Goal: Task Accomplishment & Management: Manage account settings

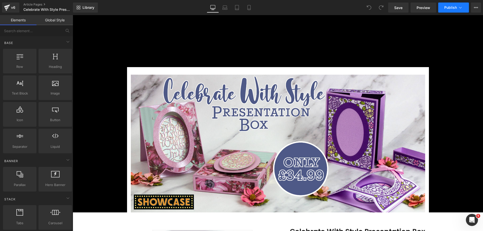
click at [452, 10] on button "Publish" at bounding box center [454, 8] width 31 height 10
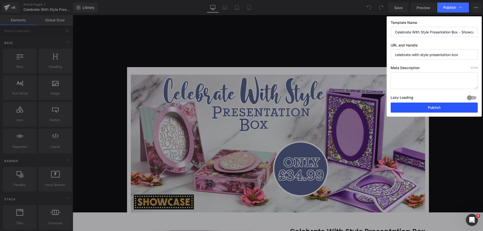
click at [417, 105] on button "Publish" at bounding box center [434, 108] width 87 height 10
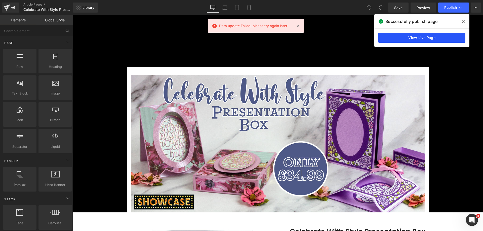
click at [447, 40] on link "View Live Page" at bounding box center [422, 38] width 87 height 10
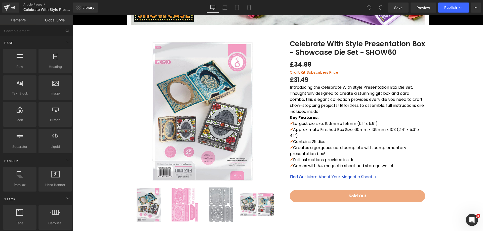
scroll to position [193, 0]
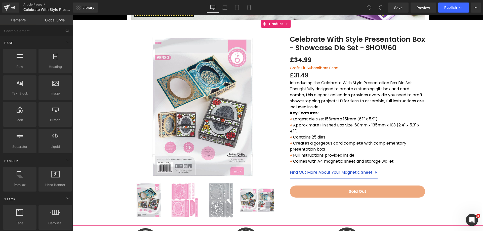
click at [108, 133] on div "Sale Off (P) Image ‹ ›" at bounding box center [278, 123] width 411 height 191
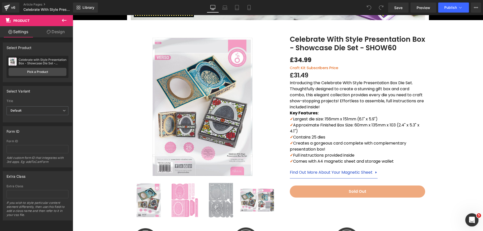
click at [470, 214] on div "Open Intercom Messenger" at bounding box center [471, 219] width 17 height 17
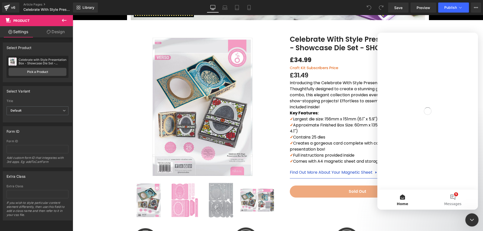
scroll to position [0, 0]
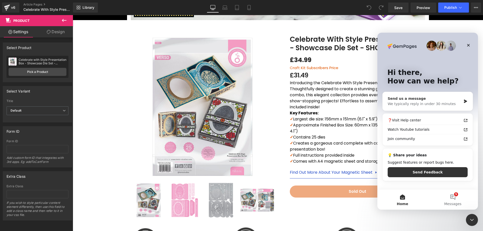
click at [429, 105] on div "We typically reply in under 30 minutes" at bounding box center [425, 103] width 74 height 5
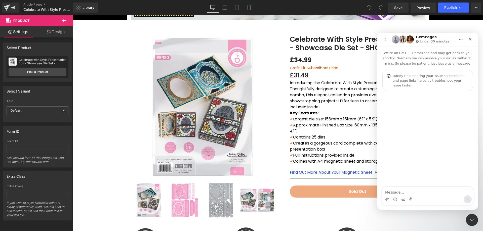
click at [410, 193] on textarea "Message…" at bounding box center [428, 191] width 92 height 9
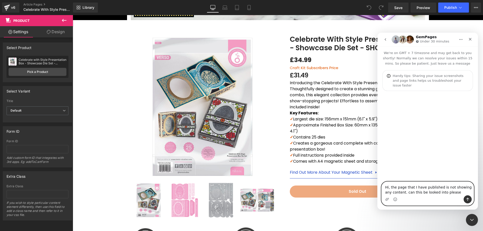
type textarea "Hi, the page that I have published is not showing any content. can this be look…"
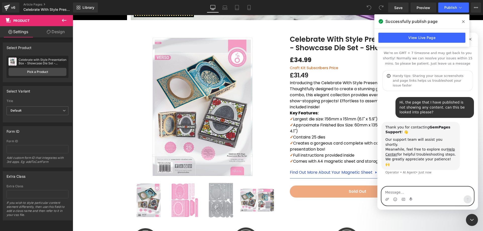
click at [401, 193] on textarea "Message…" at bounding box center [428, 191] width 92 height 9
paste textarea "https://www.tonic-studios.co.uk/blogs/showcase/celebrate-with-style-presentatio…"
type textarea "Here is the url for the page https://www.tonic-studios.co.uk/blogs/showcase/cel…"
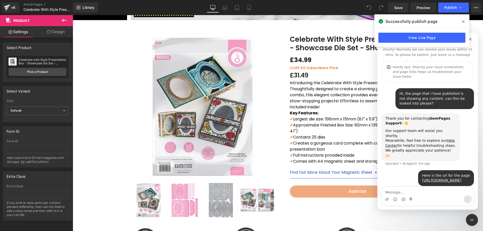
click at [113, 112] on div at bounding box center [241, 108] width 483 height 216
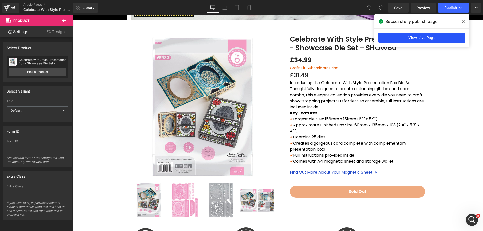
click at [430, 36] on link "View Live Page" at bounding box center [422, 38] width 87 height 10
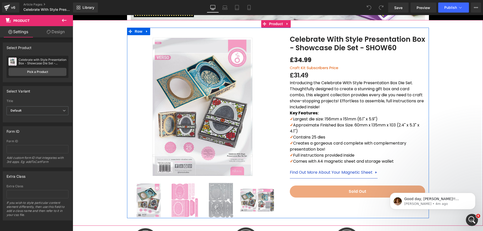
scroll to position [38, 0]
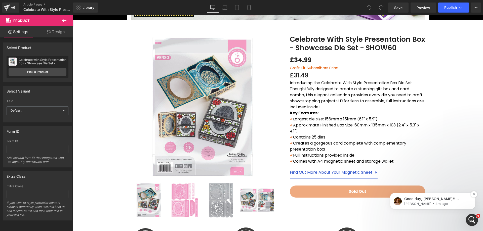
click at [436, 202] on p "Jamie • 4m ago" at bounding box center [437, 204] width 65 height 5
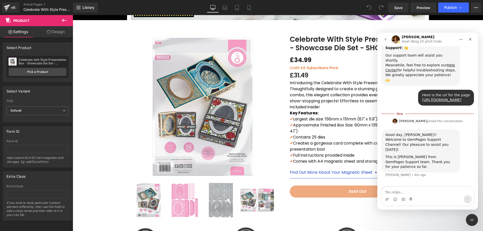
scroll to position [65, 0]
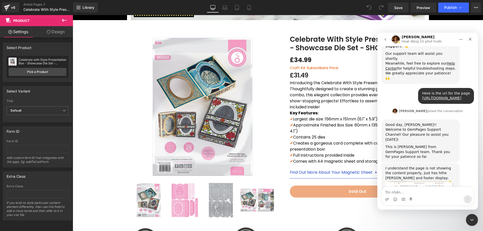
click at [476, 171] on div "Hi, the page that I have published is not showing any content. can this be look…" at bounding box center [428, 144] width 101 height 278
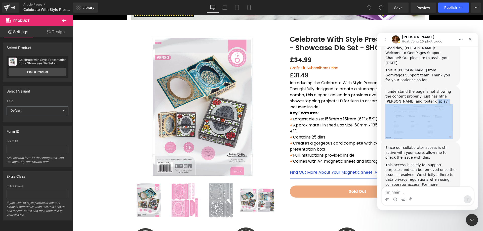
click at [444, 163] on div "​﻿This access is solely for support purposes and can be removed once the issue …" at bounding box center [421, 178] width 70 height 30
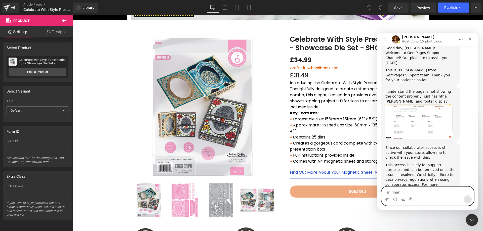
click at [417, 193] on textarea "Tin nhắn..." at bounding box center [428, 191] width 92 height 9
type textarea "thank you"
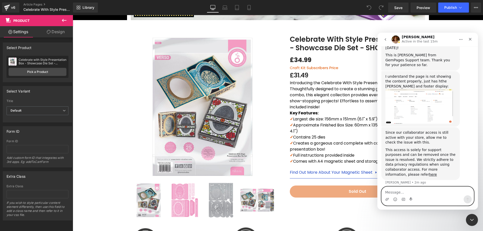
scroll to position [241, 0]
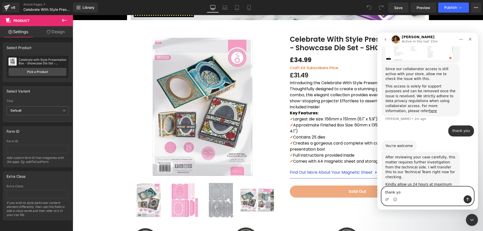
type textarea "thank you"
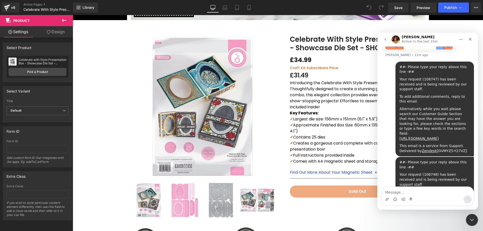
scroll to position [508, 0]
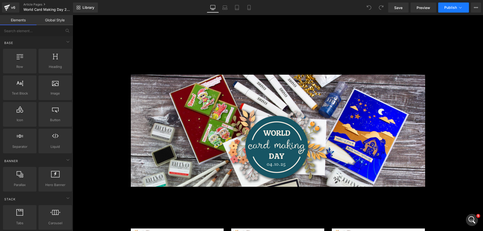
click at [459, 10] on icon at bounding box center [460, 7] width 5 height 5
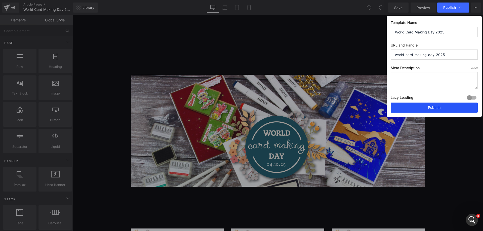
click at [418, 105] on button "Publish" at bounding box center [434, 108] width 87 height 10
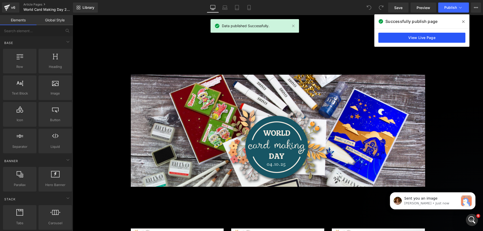
click at [412, 40] on link "View Live Page" at bounding box center [422, 38] width 87 height 10
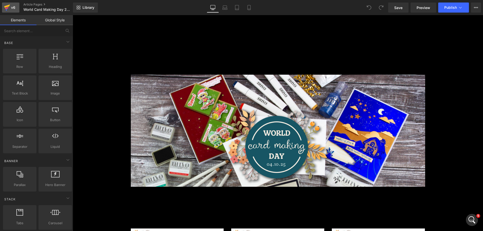
click at [7, 6] on icon at bounding box center [7, 6] width 6 height 3
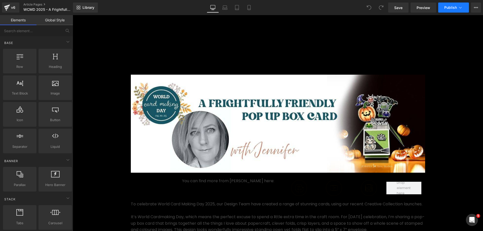
click at [459, 11] on button "Publish" at bounding box center [454, 8] width 31 height 10
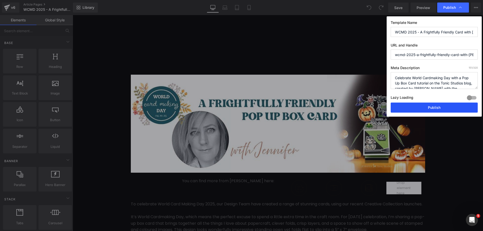
click at [416, 108] on button "Publish" at bounding box center [434, 108] width 87 height 10
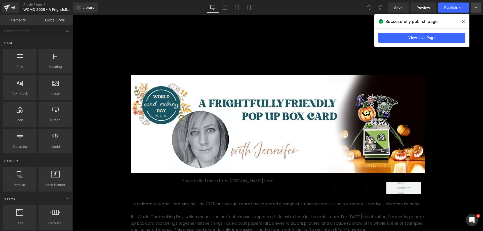
click at [478, 9] on icon at bounding box center [476, 8] width 4 height 4
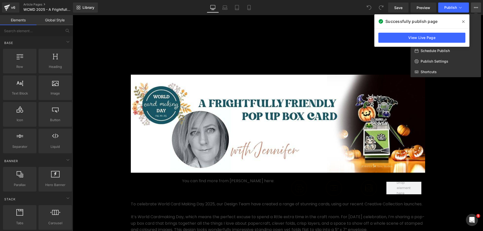
click at [464, 22] on icon at bounding box center [463, 21] width 3 height 3
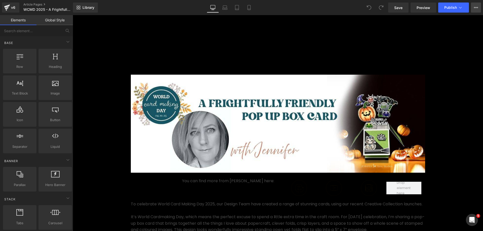
click at [476, 9] on icon at bounding box center [476, 8] width 4 height 4
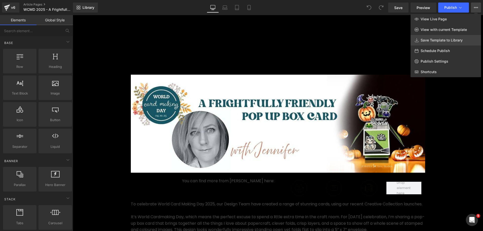
click at [447, 41] on span "Save Template to Library" at bounding box center [442, 40] width 42 height 5
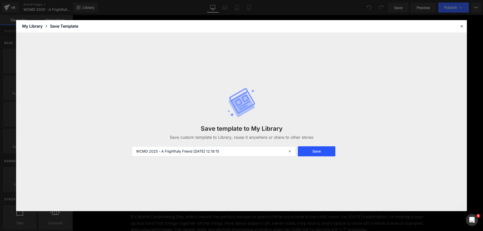
click at [314, 154] on button "Save" at bounding box center [317, 152] width 38 height 10
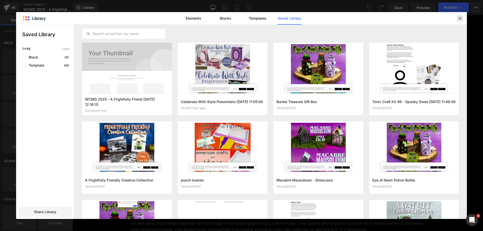
click at [461, 18] on icon at bounding box center [460, 18] width 5 height 5
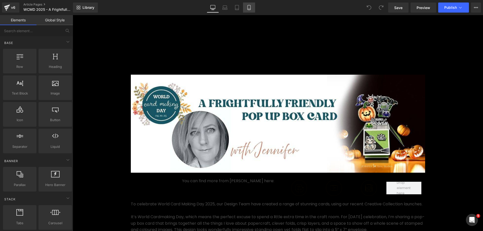
click at [248, 7] on icon at bounding box center [249, 7] width 5 height 5
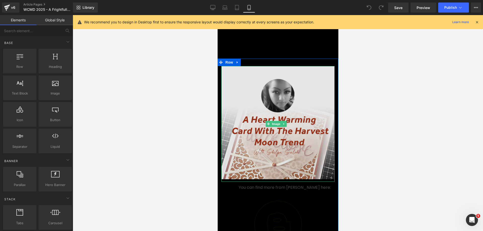
click at [244, 93] on img at bounding box center [277, 124] width 113 height 116
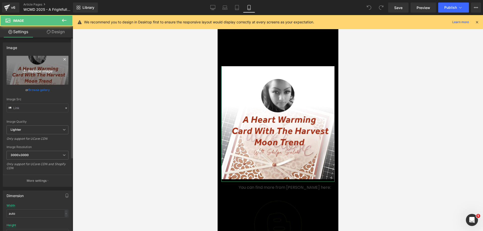
click at [55, 81] on link "Replace Image" at bounding box center [38, 70] width 62 height 29
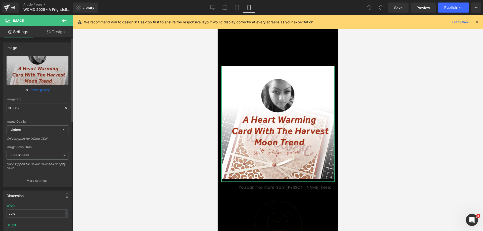
click at [47, 90] on link "Browse gallery" at bounding box center [38, 90] width 21 height 9
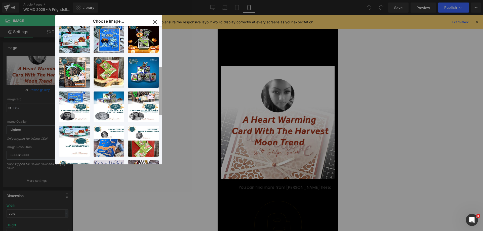
scroll to position [114, 0]
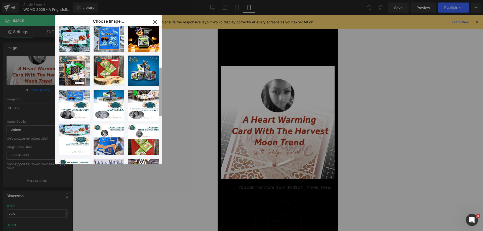
click at [160, 107] on b at bounding box center [160, 92] width 3 height 48
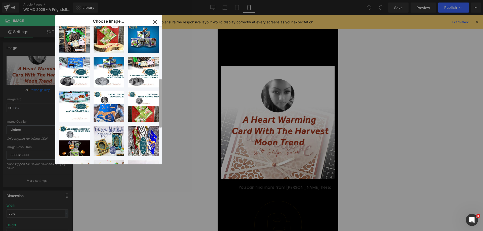
click at [160, 109] on b at bounding box center [160, 104] width 3 height 48
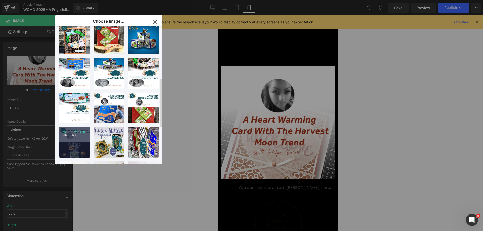
click at [80, 137] on div "Frightf... Jen.jpg 236.92 KB" at bounding box center [74, 142] width 31 height 31
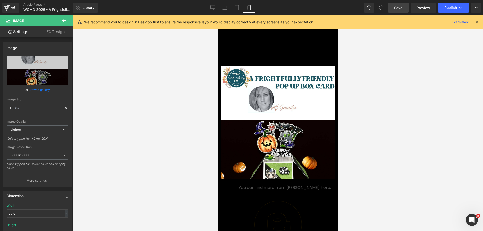
click at [398, 9] on span "Save" at bounding box center [398, 7] width 8 height 5
click at [478, 7] on icon at bounding box center [476, 8] width 4 height 4
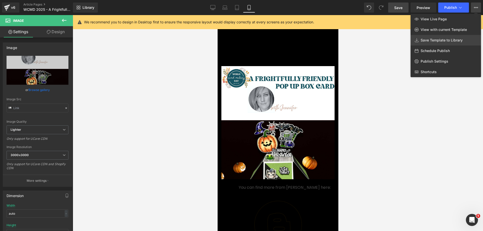
click at [439, 40] on span "Save Template to Library" at bounding box center [442, 40] width 42 height 5
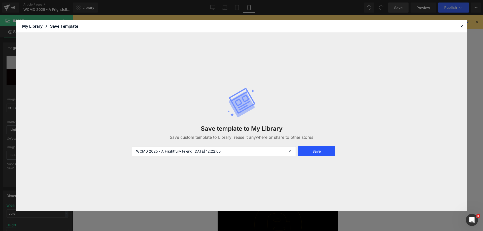
click at [320, 152] on button "Save" at bounding box center [317, 152] width 38 height 10
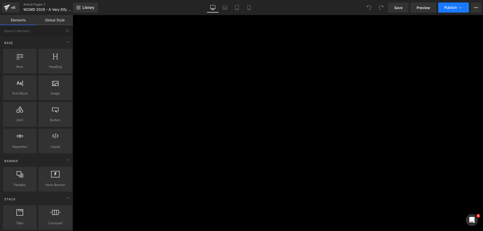
click at [456, 9] on span "Publish" at bounding box center [451, 8] width 13 height 4
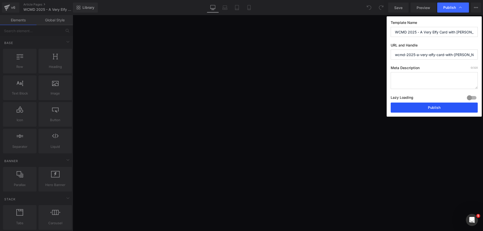
click at [418, 107] on button "Publish" at bounding box center [434, 108] width 87 height 10
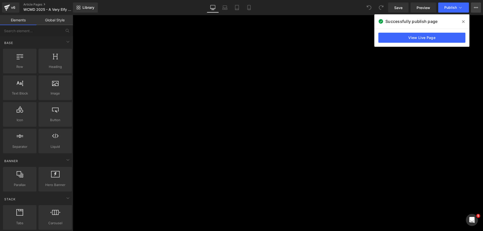
click at [476, 9] on icon at bounding box center [476, 8] width 4 height 4
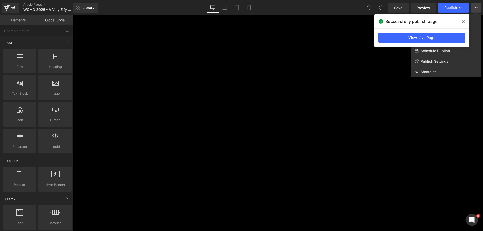
click at [466, 20] on span at bounding box center [464, 22] width 8 height 8
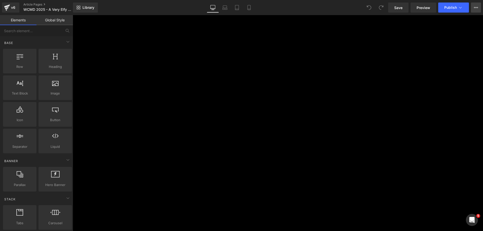
click at [474, 7] on icon at bounding box center [476, 8] width 4 height 4
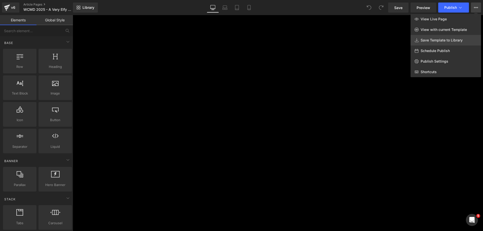
click at [442, 40] on span "Save Template to Library" at bounding box center [442, 40] width 42 height 5
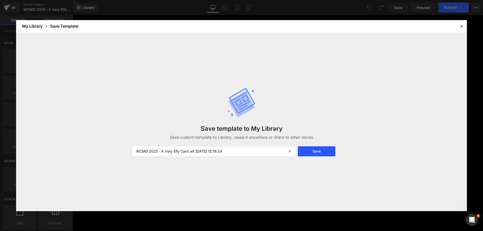
click at [320, 155] on button "Save" at bounding box center [317, 152] width 38 height 10
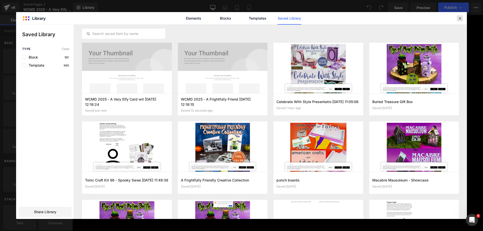
click at [460, 19] on icon at bounding box center [460, 18] width 5 height 5
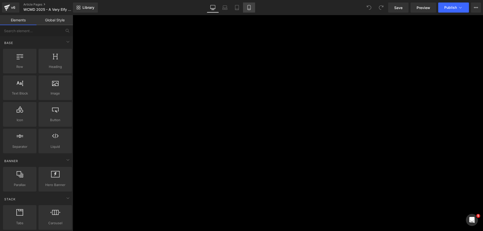
click at [246, 6] on link "Mobile" at bounding box center [249, 8] width 12 height 10
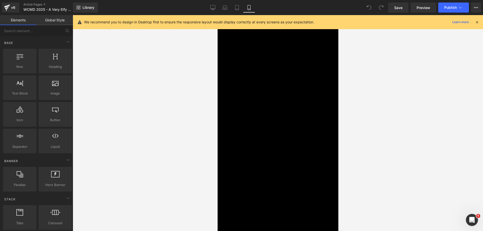
click at [256, 124] on img at bounding box center [278, 120] width 121 height 123
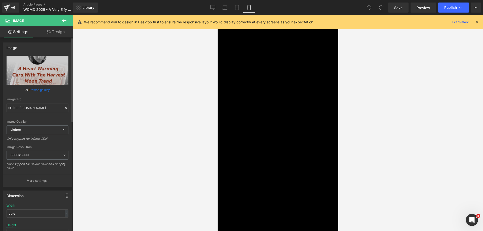
click at [37, 88] on link "Browse gallery" at bounding box center [38, 90] width 21 height 9
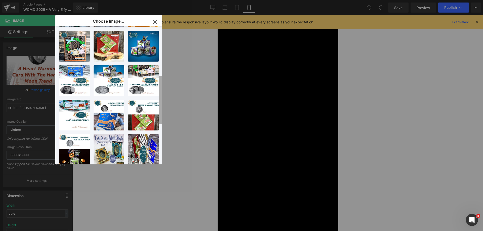
scroll to position [143, 0]
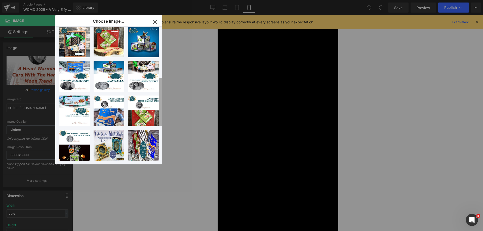
click at [161, 100] on b at bounding box center [160, 102] width 3 height 48
click at [149, 110] on div "Elfy - ...neez.jpg 383.97 KB" at bounding box center [143, 111] width 31 height 31
type input "[URL][DOMAIN_NAME]"
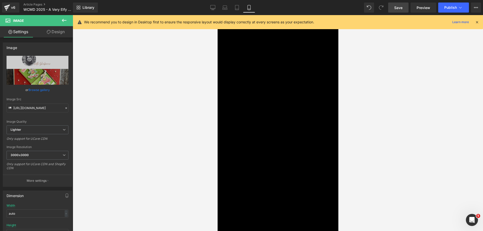
click at [399, 10] on span "Save" at bounding box center [398, 7] width 8 height 5
click at [214, 5] on icon at bounding box center [213, 7] width 5 height 4
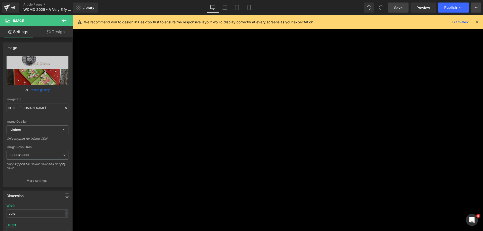
click at [478, 10] on button "View Live Page View with current Template Save Template to Library Schedule Pub…" at bounding box center [476, 8] width 10 height 10
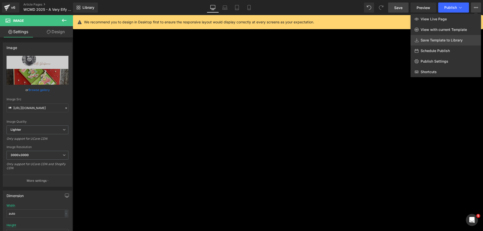
click at [454, 38] on link "Save Template to Library" at bounding box center [446, 40] width 70 height 11
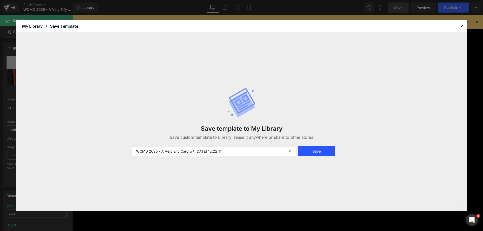
click at [314, 150] on button "Save" at bounding box center [317, 152] width 38 height 10
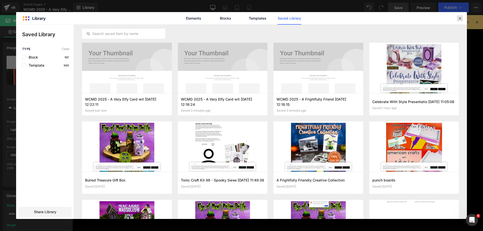
click at [461, 20] on icon at bounding box center [460, 18] width 5 height 5
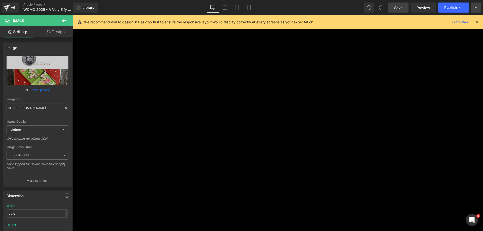
click at [478, 10] on button "View Live Page View with current Template Save Template to Library Schedule Pub…" at bounding box center [476, 8] width 10 height 10
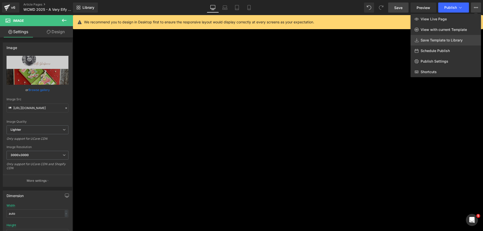
click at [446, 41] on span "Save Template to Library" at bounding box center [442, 40] width 42 height 5
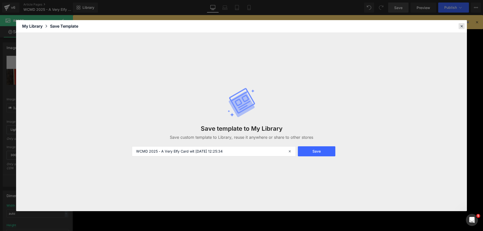
click at [463, 24] on icon at bounding box center [462, 26] width 5 height 5
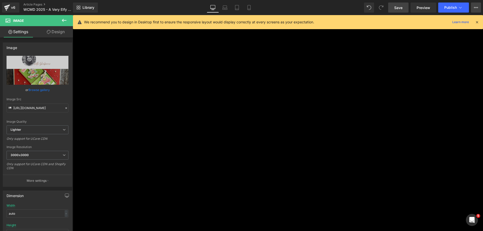
click at [476, 7] on icon at bounding box center [476, 8] width 4 height 4
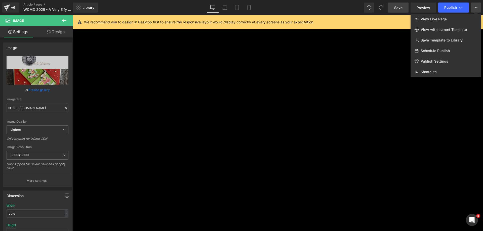
click at [448, 51] on span "Schedule Publish" at bounding box center [435, 51] width 29 height 5
select select
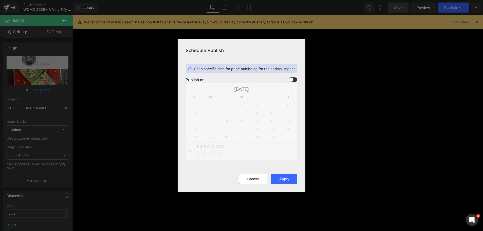
click at [293, 79] on span at bounding box center [293, 80] width 9 height 5
click at [0, 0] on input "checkbox" at bounding box center [0, 0] width 0 height 0
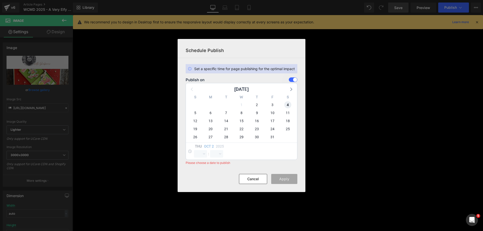
click at [289, 105] on span "4" at bounding box center [287, 104] width 7 height 7
select select "12"
select select "25"
click at [202, 151] on select "00 01 02 03 04 05 06 07 08 09 10 11 12 13 14 15 16 17 18 19 20 21 22 23" at bounding box center [200, 154] width 13 height 8
click at [194, 150] on select "00 01 02 03 04 05 06 07 08 09 10 11 12 13 14 15 16 17 18 19 20 21 22 23" at bounding box center [200, 154] width 13 height 8
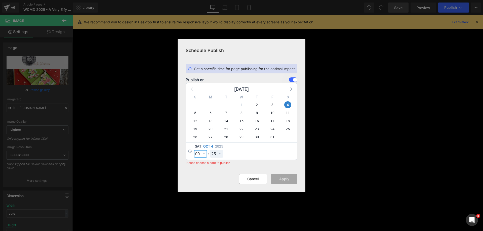
select select "0"
click at [216, 154] on select "00 01 02 03 04 05 06 07 08 09 10 11 12 13 14 15 16 17 18 19 20 21 22 23 24 25 2…" at bounding box center [216, 154] width 13 height 8
click at [210, 150] on select "00 01 02 03 04 05 06 07 08 09 10 11 12 13 14 15 16 17 18 19 20 21 22 23 24 25 2…" at bounding box center [216, 154] width 13 height 8
select select "0"
click at [254, 156] on div "Sat Oct 4 2025 00 01 02 03 04 05 06 07 08 09 10 11 12 13 14 15 16 17 18 19 20 2…" at bounding box center [241, 151] width 111 height 17
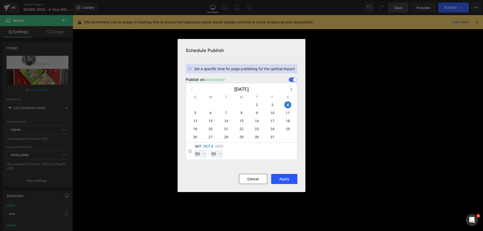
click at [289, 181] on button "Apply" at bounding box center [284, 179] width 26 height 10
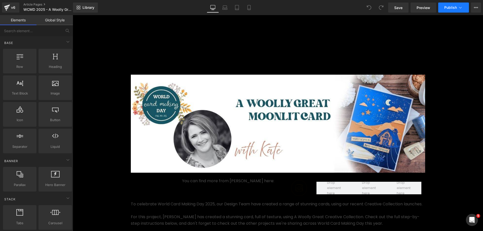
click at [450, 6] on span "Publish" at bounding box center [451, 8] width 13 height 4
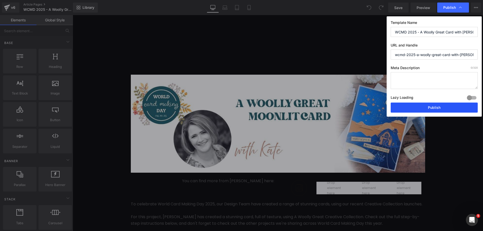
click at [440, 105] on button "Publish" at bounding box center [434, 108] width 87 height 10
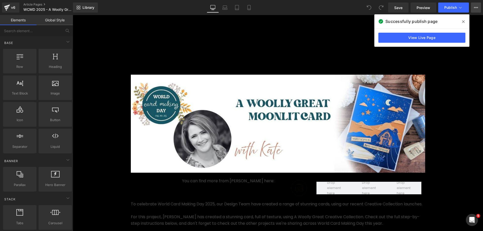
click at [475, 9] on icon at bounding box center [476, 8] width 4 height 4
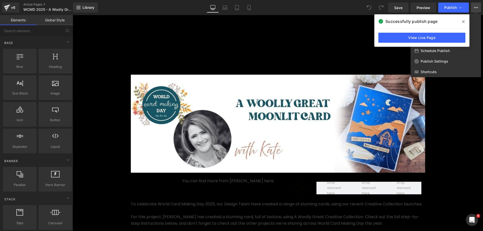
click at [463, 22] on icon at bounding box center [463, 21] width 3 height 3
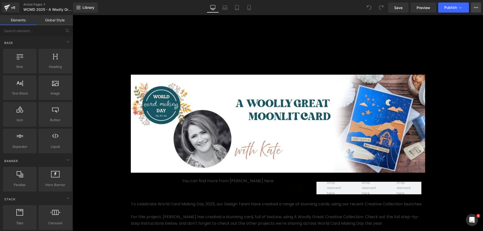
click at [473, 11] on button "View Live Page View with current Template Save Template to Library Schedule Pub…" at bounding box center [476, 8] width 10 height 10
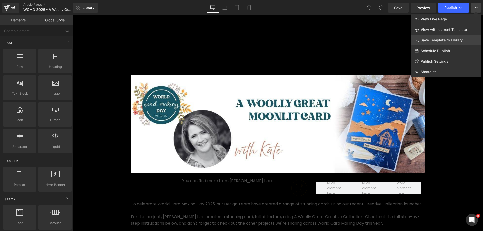
click at [449, 38] on link "Save Template to Library" at bounding box center [446, 40] width 70 height 11
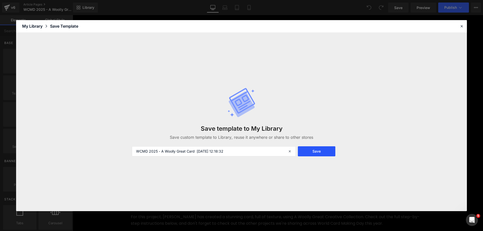
click at [316, 156] on button "Save" at bounding box center [317, 152] width 38 height 10
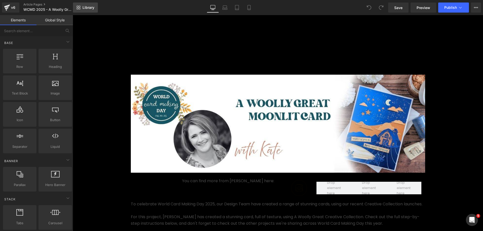
click at [88, 11] on link "Library" at bounding box center [85, 8] width 25 height 10
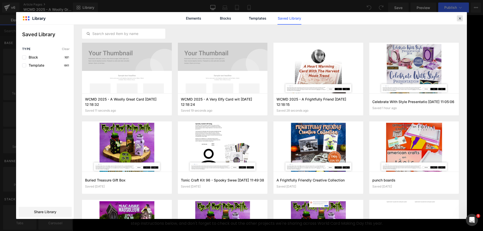
click at [460, 21] on div at bounding box center [460, 18] width 6 height 6
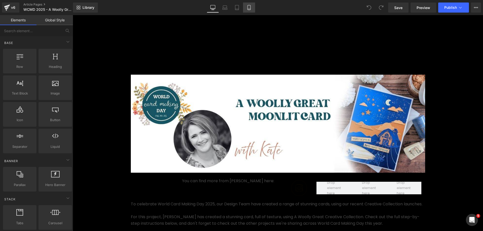
click at [252, 6] on link "Mobile" at bounding box center [249, 8] width 12 height 10
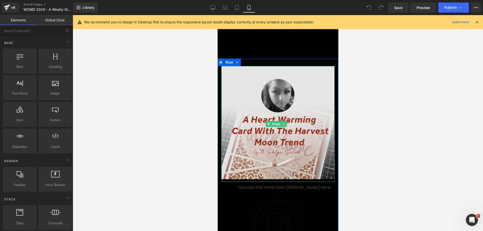
click at [247, 106] on img at bounding box center [277, 124] width 113 height 116
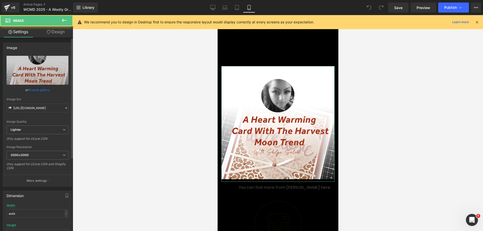
click at [39, 91] on link "Browse gallery" at bounding box center [38, 90] width 21 height 9
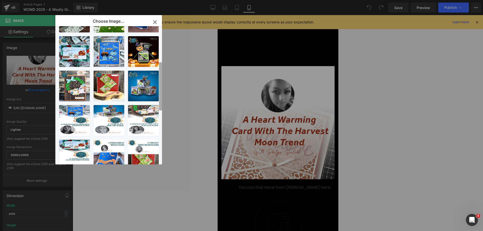
scroll to position [100, 0]
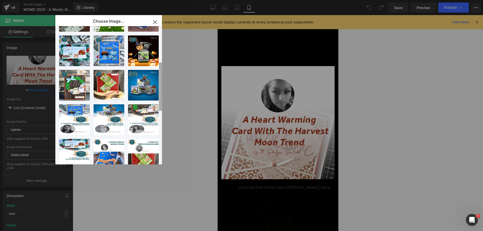
click at [159, 96] on b at bounding box center [160, 87] width 3 height 48
click at [75, 145] on p "267.86 KB" at bounding box center [75, 147] width 26 height 4
type input "https://ucarecdn.com/7cd1d382-db58-486a-b488-033cb57d611e/-/format/auto/-/previ…"
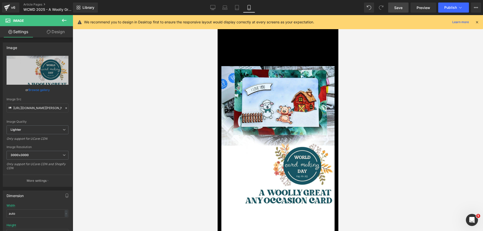
click at [401, 7] on span "Save" at bounding box center [398, 7] width 8 height 5
click at [86, 8] on span "Library" at bounding box center [89, 7] width 12 height 5
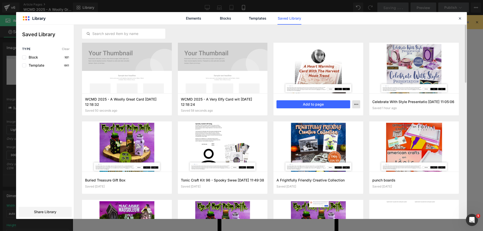
click at [357, 103] on icon "button" at bounding box center [356, 104] width 4 height 4
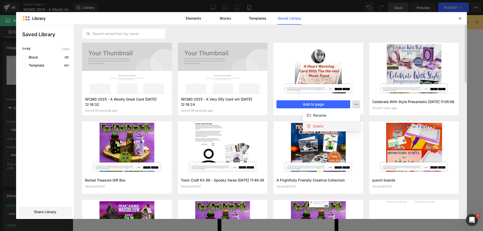
click at [337, 122] on div "Delete" at bounding box center [331, 126] width 57 height 11
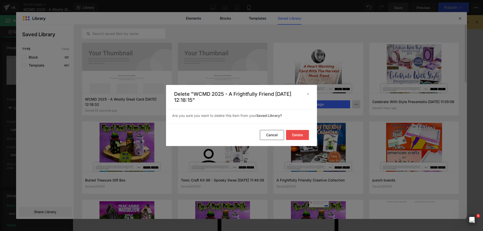
click at [303, 136] on button "Delete" at bounding box center [297, 135] width 23 height 10
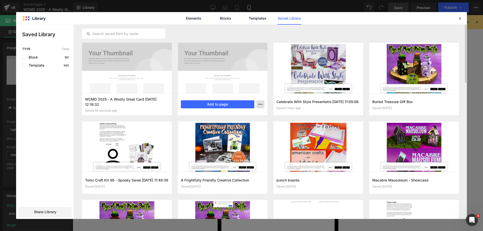
click at [262, 105] on icon "button" at bounding box center [261, 104] width 4 height 4
click at [251, 123] on div "Delete" at bounding box center [235, 126] width 57 height 11
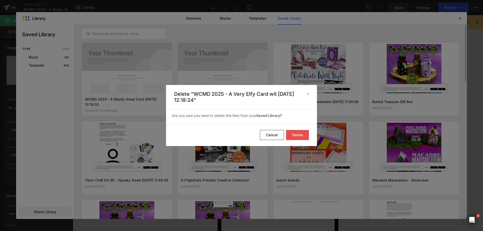
click at [291, 135] on button "Delete" at bounding box center [297, 135] width 23 height 10
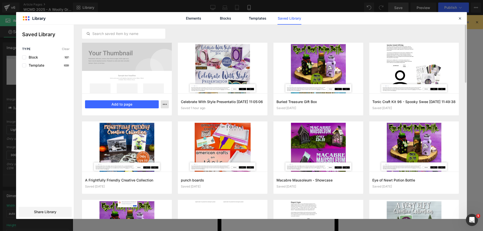
click at [165, 107] on button "button" at bounding box center [165, 104] width 8 height 8
click at [161, 127] on div "Delete" at bounding box center [140, 126] width 57 height 11
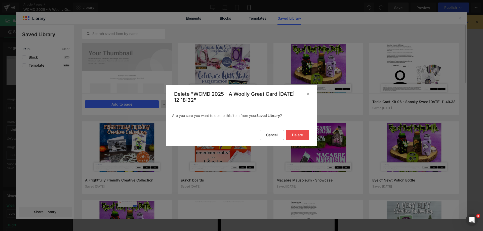
click at [305, 132] on button "Delete" at bounding box center [297, 135] width 23 height 10
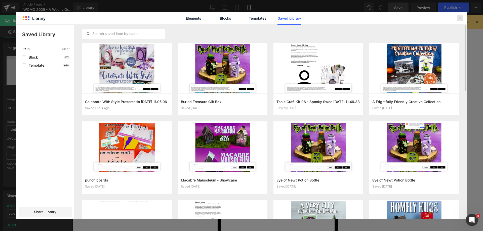
click at [461, 19] on icon at bounding box center [460, 18] width 5 height 5
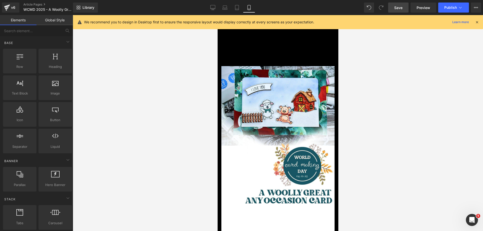
drag, startPoint x: 482, startPoint y: 100, endPoint x: 443, endPoint y: 194, distance: 101.8
click at [443, 194] on div at bounding box center [278, 123] width 411 height 216
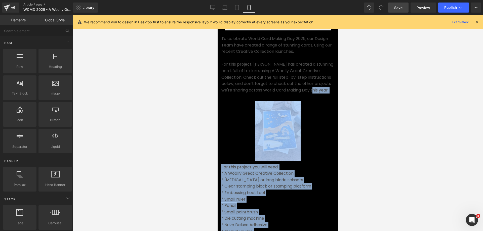
drag, startPoint x: 338, startPoint y: 173, endPoint x: 292, endPoint y: 230, distance: 73.2
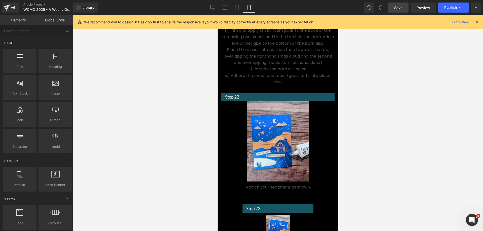
scroll to position [6424, 0]
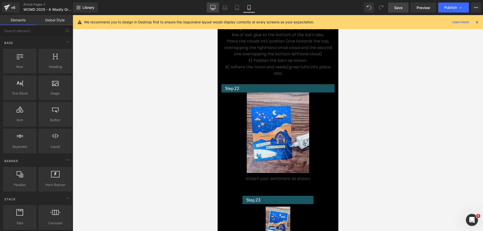
click at [211, 8] on icon at bounding box center [213, 7] width 5 height 4
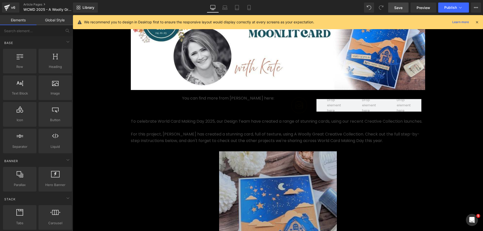
scroll to position [79, 0]
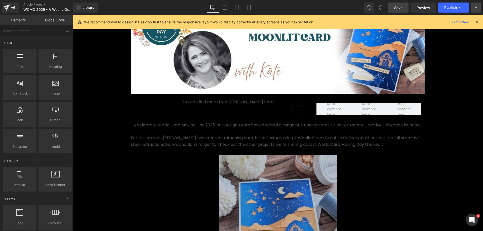
click at [474, 9] on icon at bounding box center [476, 8] width 4 height 4
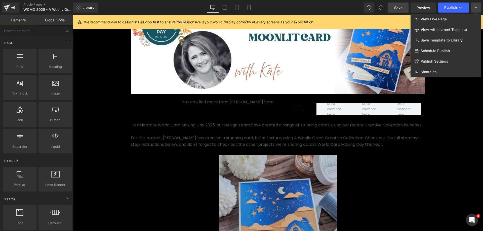
click at [405, 10] on link "Save" at bounding box center [398, 8] width 20 height 10
click at [249, 9] on icon at bounding box center [249, 7] width 5 height 5
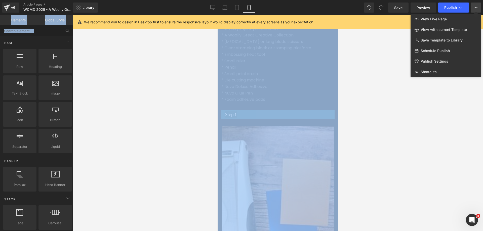
drag, startPoint x: 337, startPoint y: 37, endPoint x: 337, endPoint y: 19, distance: 17.6
click at [337, 19] on div "You are previewing how the will restyle your page. You can not edit Elements in…" at bounding box center [241, 120] width 483 height 240
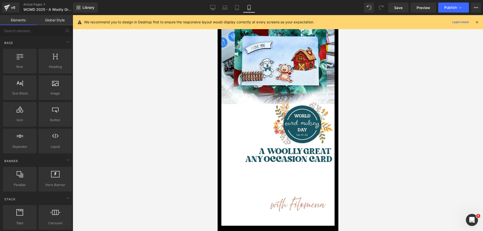
scroll to position [67, 0]
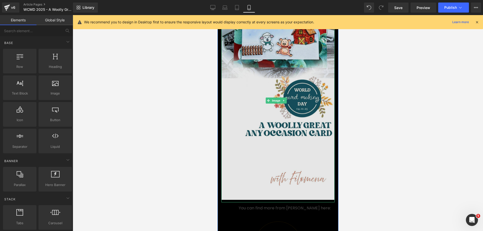
click at [288, 52] on img at bounding box center [277, 101] width 113 height 204
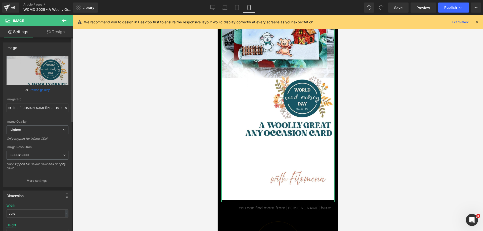
click at [47, 89] on link "Browse gallery" at bounding box center [38, 90] width 21 height 9
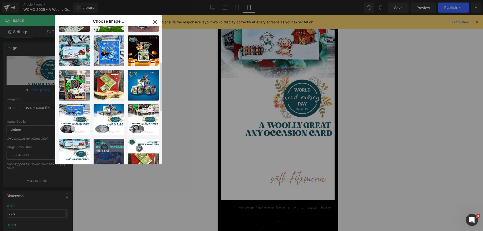
click at [108, 154] on div "Woolly ...Kate.jpg 416.48 KB" at bounding box center [109, 154] width 31 height 31
type input "https://ucarecdn.com/72345b0a-30a4-4c75-b726-2cc296739112/-/format/auto/-/previ…"
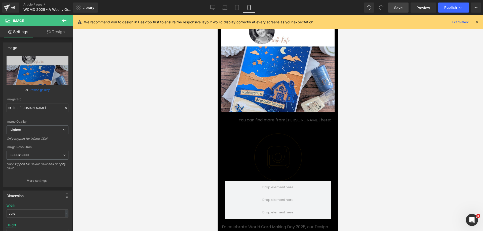
click at [402, 9] on span "Save" at bounding box center [398, 7] width 8 height 5
click at [477, 22] on icon at bounding box center [477, 22] width 5 height 5
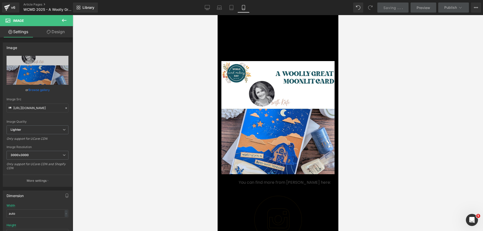
scroll to position [0, 0]
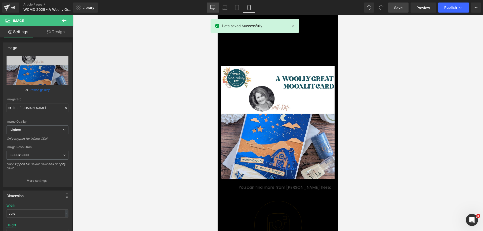
click at [209, 8] on link "Desktop" at bounding box center [213, 8] width 12 height 10
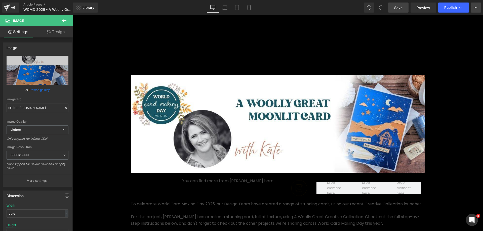
click at [478, 7] on icon at bounding box center [477, 7] width 1 height 1
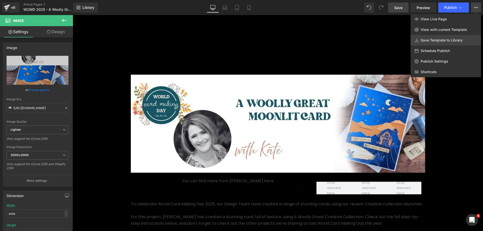
click at [458, 41] on span "Save Template to Library" at bounding box center [442, 40] width 42 height 5
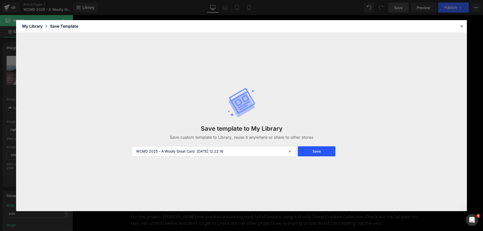
click at [316, 149] on button "Save" at bounding box center [317, 152] width 38 height 10
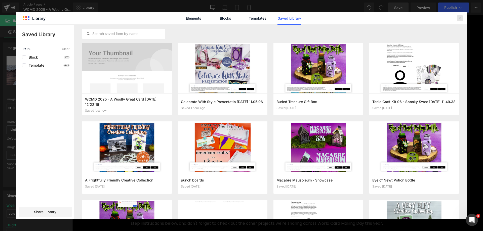
click at [461, 17] on icon at bounding box center [460, 18] width 5 height 5
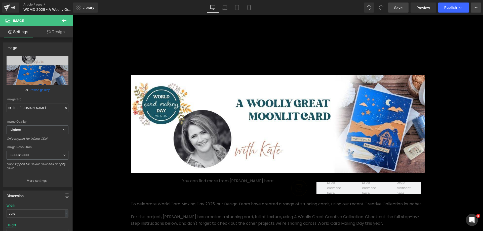
click at [479, 10] on button "View Live Page View with current Template Save Template to Library Schedule Pub…" at bounding box center [476, 8] width 10 height 10
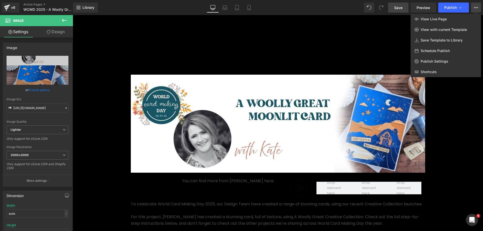
click at [434, 49] on span "Schedule Publish" at bounding box center [435, 51] width 29 height 5
select select
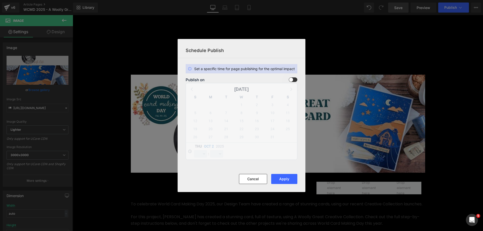
click at [293, 79] on span at bounding box center [293, 80] width 9 height 5
click at [0, 0] on input "checkbox" at bounding box center [0, 0] width 0 height 0
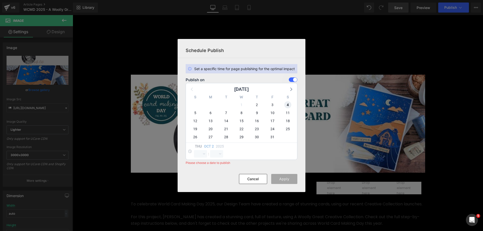
click at [289, 104] on span "4" at bounding box center [287, 104] width 7 height 7
select select "12"
select select "26"
click at [200, 151] on select "00 01 02 03 04 05 06 07 08 09 10 11 12 13 14 15 16 17 18 19 20 21 22 23" at bounding box center [200, 154] width 13 height 8
click at [194, 150] on select "00 01 02 03 04 05 06 07 08 09 10 11 12 13 14 15 16 17 18 19 20 21 22 23" at bounding box center [200, 154] width 13 height 8
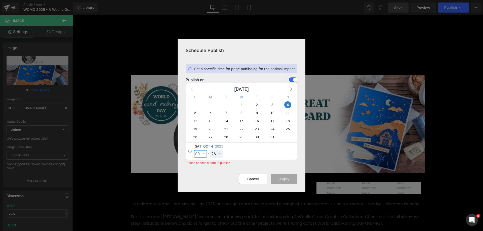
select select "0"
click at [218, 152] on select "00 01 02 03 04 05 06 07 08 09 10 11 12 13 14 15 16 17 18 19 20 21 22 23 24 25 2…" at bounding box center [216, 154] width 13 height 8
click at [210, 150] on select "00 01 02 03 04 05 06 07 08 09 10 11 12 13 14 15 16 17 18 19 20 21 22 23 24 25 2…" at bounding box center [216, 154] width 13 height 8
select select "0"
click at [283, 177] on button "Apply" at bounding box center [284, 179] width 26 height 10
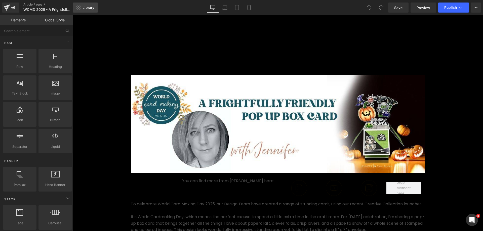
click at [86, 10] on link "Library" at bounding box center [85, 8] width 25 height 10
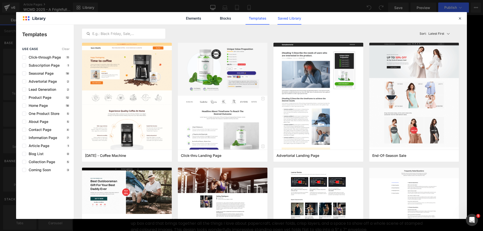
click at [286, 21] on link "Saved Library" at bounding box center [290, 18] width 24 height 13
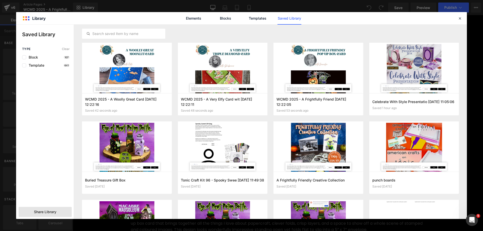
click at [47, 212] on span "Share Library" at bounding box center [45, 212] width 22 height 5
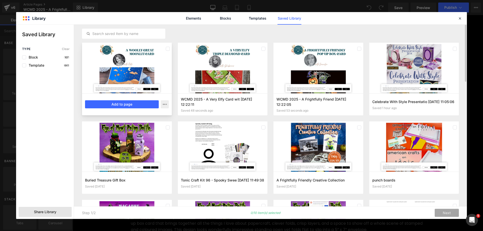
click at [105, 74] on div at bounding box center [127, 68] width 90 height 51
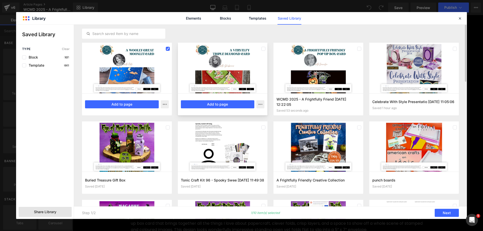
click at [236, 59] on div at bounding box center [223, 68] width 90 height 51
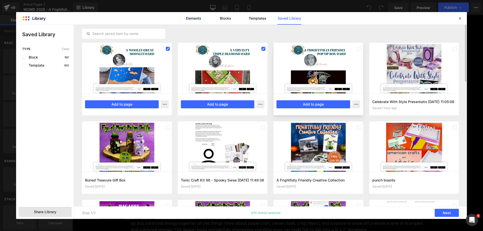
click at [295, 51] on div at bounding box center [319, 68] width 90 height 51
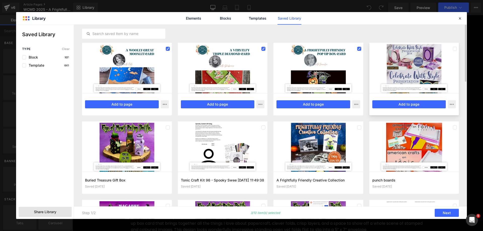
click at [436, 49] on div at bounding box center [415, 68] width 90 height 51
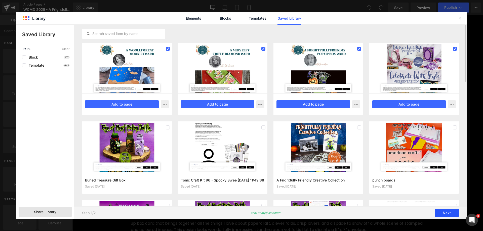
click at [447, 215] on button "Next" at bounding box center [447, 213] width 24 height 8
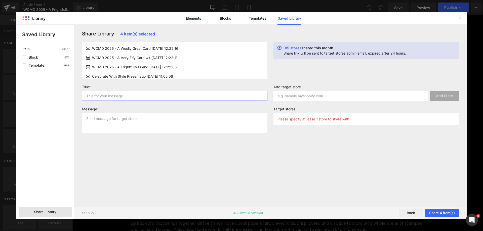
click at [219, 98] on input "text" at bounding box center [175, 96] width 186 height 10
type input "copy"
click at [196, 123] on textarea at bounding box center [175, 123] width 186 height 20
paste textarea "copy"
type textarea "copy"
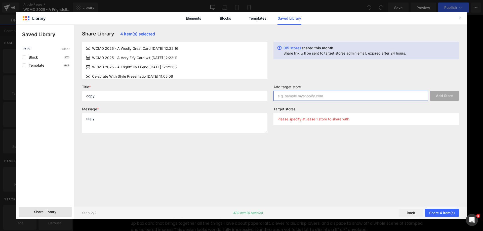
click at [292, 95] on input "text" at bounding box center [351, 96] width 155 height 10
paste input "https://tonicstudiosusa.myshopify.com/admin"
type input "https://tonicstudiosusa.myshopify.com"
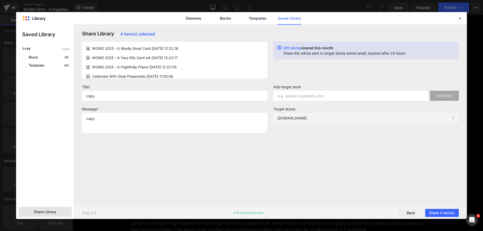
click at [294, 120] on p "tonicstudiosusa.myshopify.com" at bounding box center [292, 118] width 29 height 4
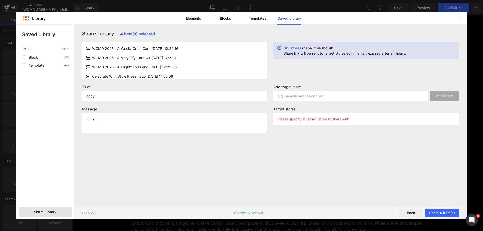
click at [294, 120] on p "Please specify at lease 1 store to share with" at bounding box center [314, 119] width 72 height 4
click at [299, 145] on div "Share Library 4 item(s) selected WCMD 2025 - A Woolly Great Card 2025-10-02 12:…" at bounding box center [270, 116] width 383 height 170
click at [458, 18] on div at bounding box center [460, 18] width 6 height 6
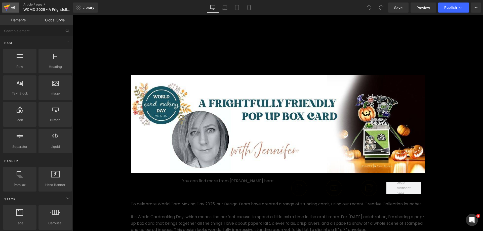
click at [11, 8] on div "v6" at bounding box center [13, 7] width 6 height 7
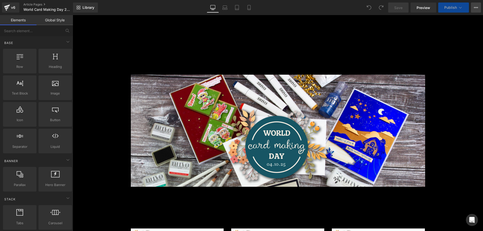
click at [475, 5] on button "View Live Page View with current Template Save Template to Library Schedule Pub…" at bounding box center [476, 8] width 10 height 10
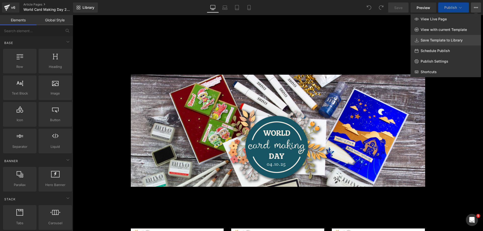
click at [440, 43] on link "Save Template to Library" at bounding box center [446, 40] width 70 height 11
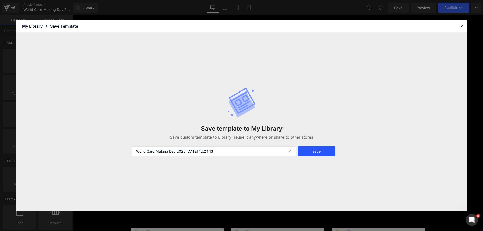
click at [301, 153] on button "Save" at bounding box center [317, 152] width 38 height 10
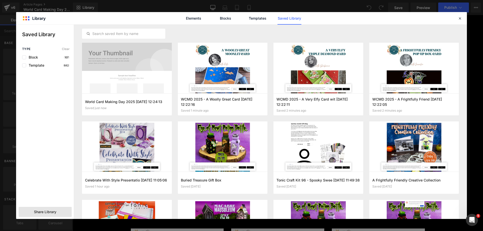
click at [37, 210] on span "Share Library" at bounding box center [45, 212] width 22 height 5
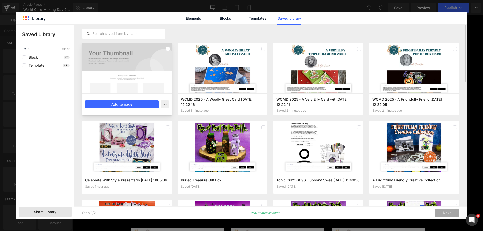
click at [125, 77] on div at bounding box center [127, 68] width 90 height 51
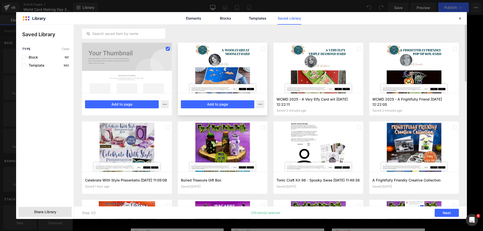
click at [251, 60] on div at bounding box center [223, 68] width 90 height 51
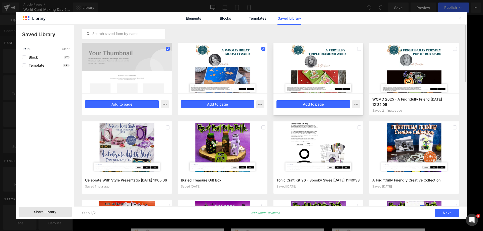
click at [298, 68] on div at bounding box center [319, 68] width 90 height 51
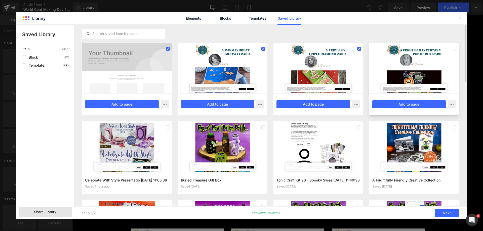
click at [395, 56] on div at bounding box center [415, 68] width 90 height 51
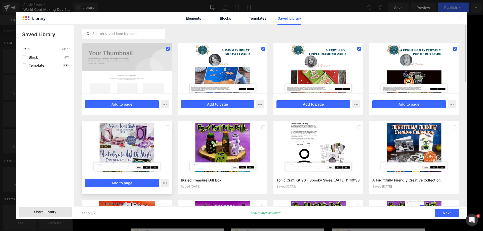
click at [160, 138] on div at bounding box center [127, 147] width 90 height 51
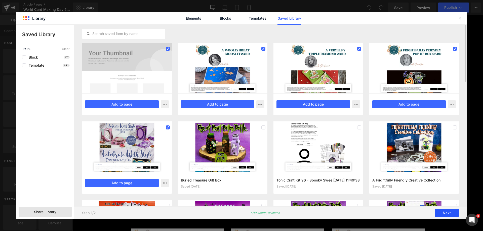
click at [440, 212] on button "Next" at bounding box center [447, 213] width 24 height 8
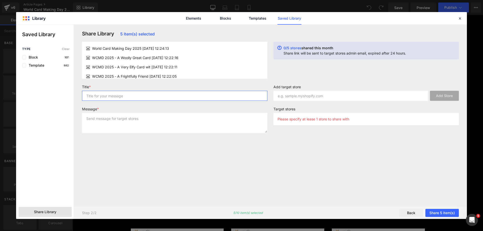
click at [238, 94] on input "text" at bounding box center [175, 96] width 186 height 10
type input "copy"
click at [208, 120] on textarea at bounding box center [175, 123] width 186 height 20
type textarea "copy"
click at [289, 97] on input "text" at bounding box center [351, 96] width 155 height 10
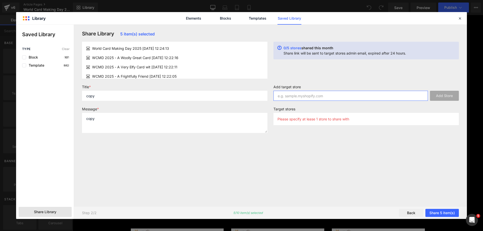
paste input "https://tonicstudiosusa.myshopify.com/admin"
type input "https://tonicstudiosusa.myshopify.com"
click at [446, 212] on button "Share 5 item(s)" at bounding box center [442, 213] width 33 height 8
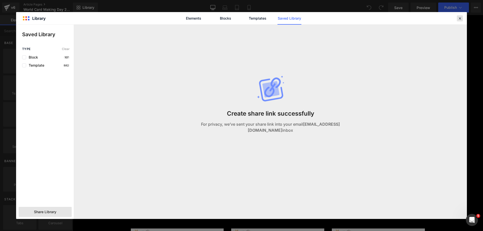
click at [461, 18] on icon at bounding box center [460, 18] width 5 height 5
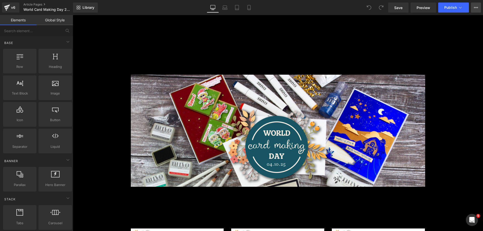
click at [475, 6] on icon at bounding box center [476, 8] width 4 height 4
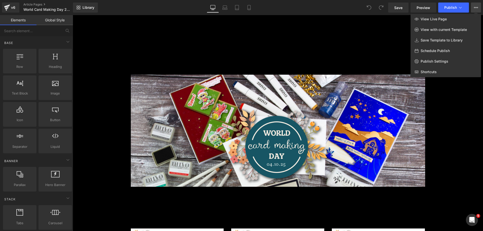
click at [106, 156] on div at bounding box center [278, 123] width 411 height 216
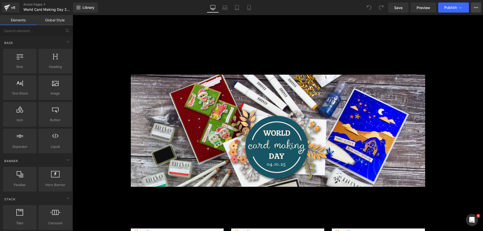
click at [478, 9] on button "View Live Page View with current Template Save Template to Library Schedule Pub…" at bounding box center [476, 8] width 10 height 10
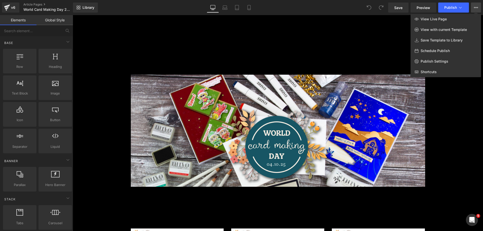
click at [476, 5] on button "View Live Page View with current Template Save Template to Library Schedule Pub…" at bounding box center [476, 8] width 10 height 10
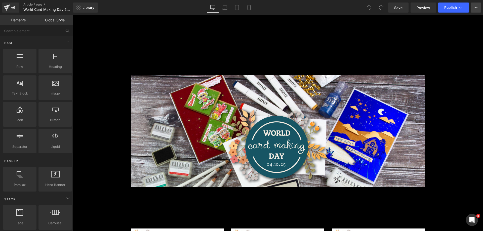
click at [385, 31] on div "Search Clear The Craft Room Gem Rewards Cart 0" at bounding box center [278, 40] width 411 height 25
click at [477, 8] on icon at bounding box center [476, 8] width 4 height 4
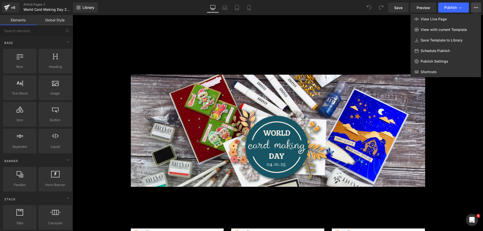
click at [435, 51] on span "Schedule Publish" at bounding box center [435, 51] width 29 height 5
select select
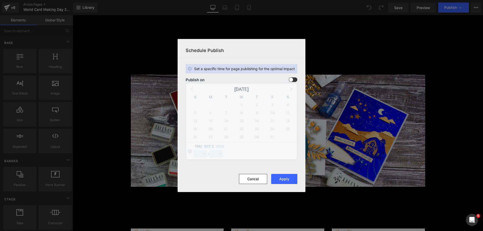
click at [293, 79] on span at bounding box center [293, 80] width 9 height 5
click at [0, 0] on input "checkbox" at bounding box center [0, 0] width 0 height 0
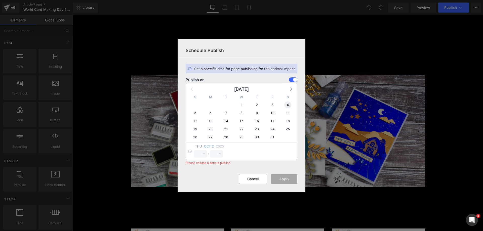
click at [288, 104] on span "4" at bounding box center [287, 104] width 7 height 7
click at [201, 152] on select "00 01 02 03 04 05 06 07 08 09 10 11 12 13 14 15 16 17 18 19 20 21 22 23" at bounding box center [200, 154] width 13 height 8
select select "0"
click at [194, 150] on select "00 01 02 03 04 05 06 07 08 09 10 11 12 13 14 15 16 17 18 19 20 21 22 23" at bounding box center [200, 154] width 13 height 8
click at [215, 152] on select "00 01 02 03 04 05 06 07 08 09 10 11 12 13 14 15 16 17 18 19 20 21 22 23 24 25 2…" at bounding box center [216, 154] width 13 height 8
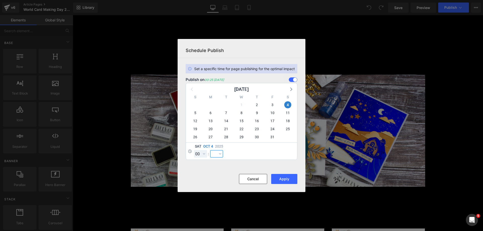
select select "0"
click at [210, 150] on select "00 01 02 03 04 05 06 07 08 09 10 11 12 13 14 15 16 17 18 19 20 21 22 23 24 25 2…" at bounding box center [216, 154] width 13 height 8
click at [286, 179] on button "Apply" at bounding box center [284, 179] width 26 height 10
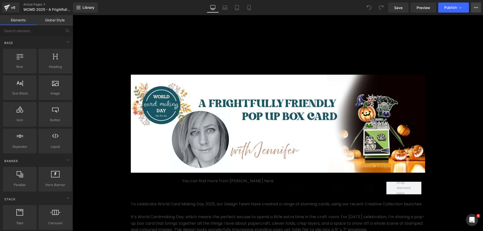
click at [475, 7] on icon at bounding box center [476, 8] width 4 height 4
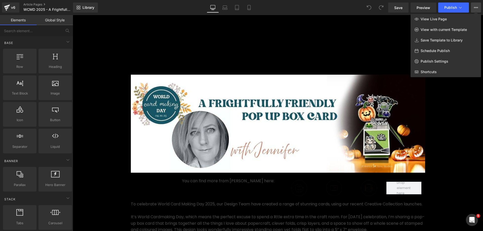
click at [445, 50] on span "Schedule Publish" at bounding box center [435, 51] width 29 height 5
select select
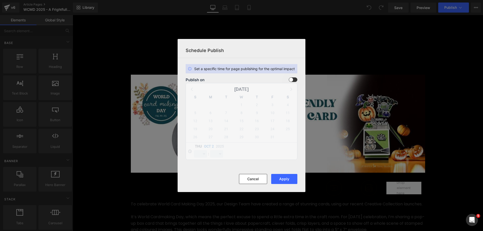
click at [294, 80] on span at bounding box center [293, 80] width 9 height 5
click at [0, 0] on input "checkbox" at bounding box center [0, 0] width 0 height 0
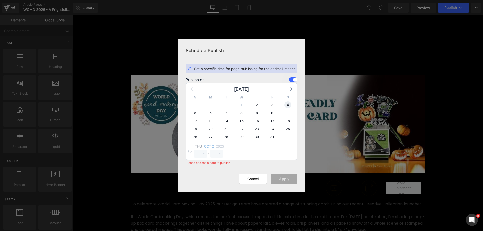
click at [286, 104] on span "4" at bounding box center [287, 104] width 7 height 7
select select "12"
select select "26"
click at [201, 155] on select "00 01 02 03 04 05 06 07 08 09 10 11 12 13 14 15 16 17 18 19 20 21 22 23" at bounding box center [200, 154] width 13 height 8
click at [194, 150] on select "00 01 02 03 04 05 06 07 08 09 10 11 12 13 14 15 16 17 18 19 20 21 22 23" at bounding box center [200, 154] width 13 height 8
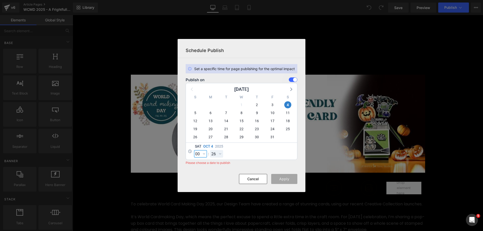
select select "0"
click at [216, 152] on select "00 01 02 03 04 05 06 07 08 09 10 11 12 13 14 15 16 17 18 19 20 21 22 23 24 25 2…" at bounding box center [216, 154] width 13 height 8
click at [210, 150] on select "00 01 02 03 04 05 06 07 08 09 10 11 12 13 14 15 16 17 18 19 20 21 22 23 24 25 2…" at bounding box center [216, 154] width 13 height 8
select select "0"
click at [283, 177] on button "Apply" at bounding box center [284, 179] width 26 height 10
